Goal: Task Accomplishment & Management: Use online tool/utility

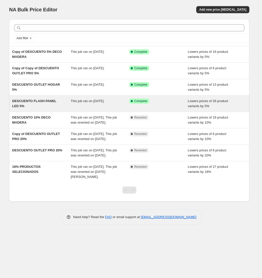
click at [36, 102] on span "DESCUENTO FLASH PANEL LED 5%" at bounding box center [34, 103] width 44 height 9
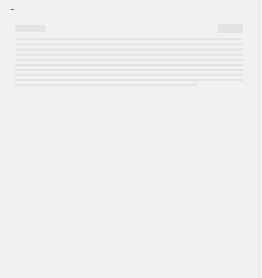
select select "percentage"
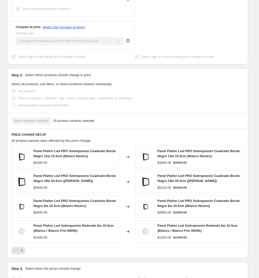
scroll to position [265, 0]
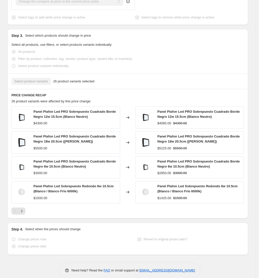
click at [144, 78] on div "Select product variants 26 product variants selected" at bounding box center [127, 81] width 240 height 15
click at [24, 209] on icon "Next" at bounding box center [21, 211] width 5 height 5
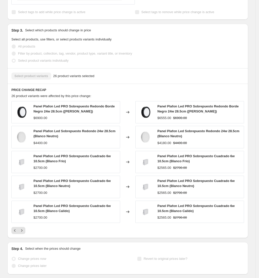
scroll to position [0, 0]
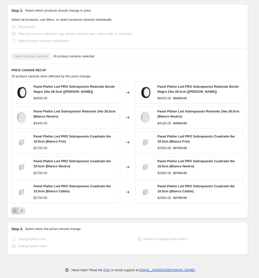
click at [17, 209] on icon "Previous" at bounding box center [14, 211] width 5 height 5
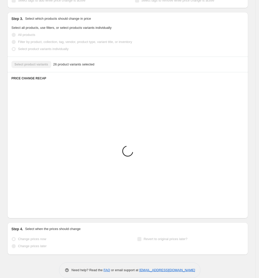
scroll to position [265, 0]
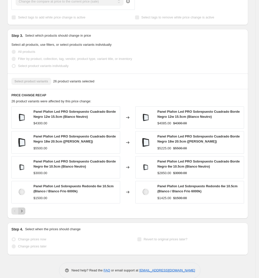
click at [24, 209] on icon "Next" at bounding box center [21, 211] width 5 height 5
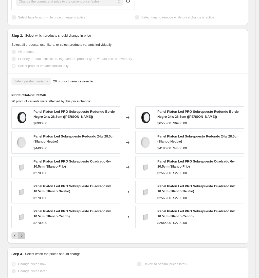
click at [24, 234] on icon "Next" at bounding box center [21, 236] width 5 height 5
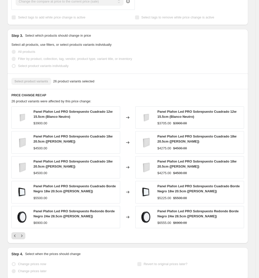
scroll to position [290, 0]
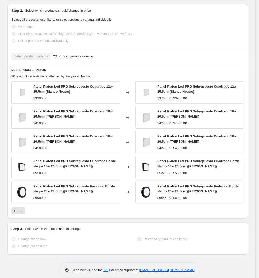
click at [95, 185] on div "Panel Plafon Led PRO Sobrepuesto Redondo Borde Negro 24w 28.5cm (Blanca Fria)" at bounding box center [75, 189] width 84 height 10
click at [127, 190] on icon at bounding box center [127, 192] width 5 height 5
click at [129, 196] on div "Panel Plafon Led PRO Sobrepuesto Cuadrado 12w 15.5cm (Blanco Neutro) $3900.00 C…" at bounding box center [127, 148] width 232 height 133
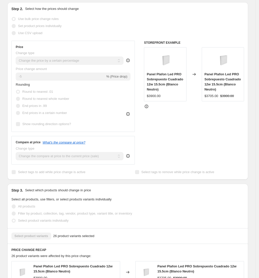
scroll to position [0, 0]
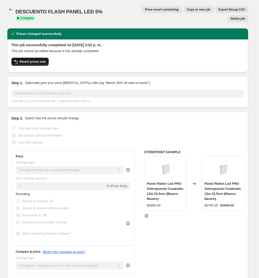
click at [35, 60] on span "Revert prices now" at bounding box center [32, 62] width 26 height 4
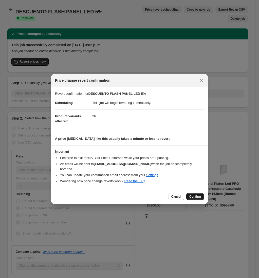
click at [201, 195] on button "Confirm" at bounding box center [195, 196] width 18 height 7
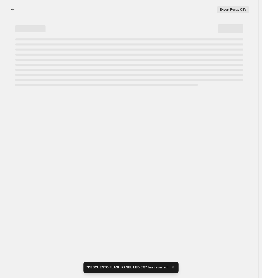
select select "percentage"
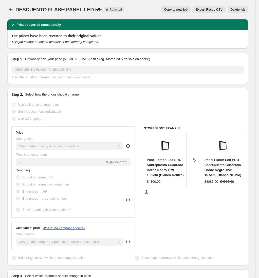
click at [129, 96] on div "Step 2. Select how the prices should change" at bounding box center [127, 94] width 232 height 5
click at [130, 35] on h2 "The prices have been reverted to their original values." at bounding box center [127, 35] width 232 height 5
click at [188, 11] on span "Copy to new job" at bounding box center [176, 10] width 24 height 4
select select "percentage"
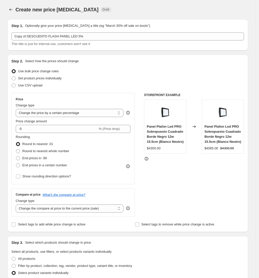
scroll to position [252, 0]
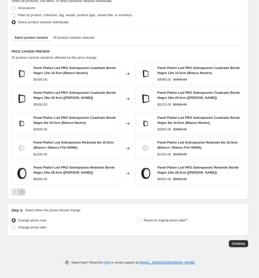
click at [25, 193] on button "Next" at bounding box center [21, 192] width 7 height 7
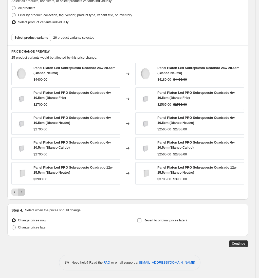
click at [25, 192] on button "Next" at bounding box center [21, 192] width 7 height 7
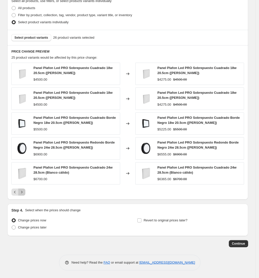
click at [25, 192] on button "Next" at bounding box center [21, 192] width 7 height 7
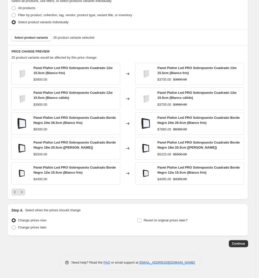
click at [23, 188] on div "Panel Plafon Led PRO Sobrepuesto Cuadrado 12w 15.5cm (Blanco frío) $3900.00 Cha…" at bounding box center [127, 129] width 232 height 133
click at [23, 191] on icon "Next" at bounding box center [21, 192] width 5 height 5
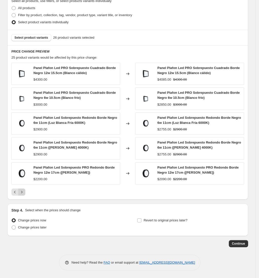
click at [23, 191] on div "Pagination" at bounding box center [21, 192] width 7 height 7
click at [239, 245] on span "Continue" at bounding box center [238, 244] width 13 height 4
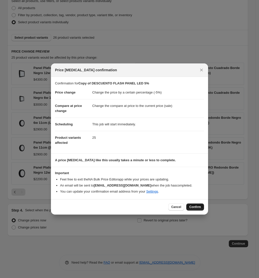
click at [192, 204] on button "Confirm" at bounding box center [195, 207] width 18 height 7
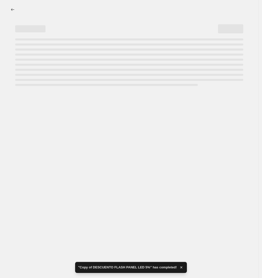
select select "percentage"
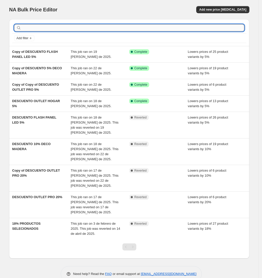
click at [65, 27] on input "text" at bounding box center [133, 27] width 222 height 7
paste input "76606524"
type input "76606524"
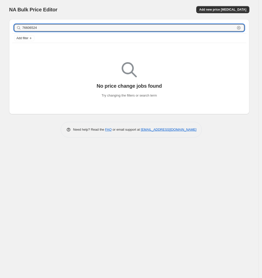
drag, startPoint x: 65, startPoint y: 27, endPoint x: 18, endPoint y: 26, distance: 46.3
click at [18, 27] on div "76606524 Clear" at bounding box center [129, 27] width 230 height 7
click at [135, 170] on div "NA Bulk Price Editor. This page is ready NA Bulk Price Editor Add new price [ME…" at bounding box center [129, 139] width 259 height 278
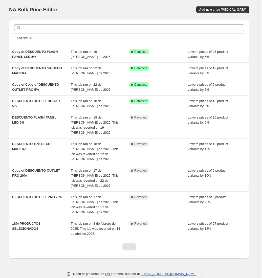
click at [4, 240] on div "NA Bulk Price Editor. This page is ready NA Bulk Price Editor Add new price [ME…" at bounding box center [129, 145] width 253 height 290
